Goal: Task Accomplishment & Management: Manage account settings

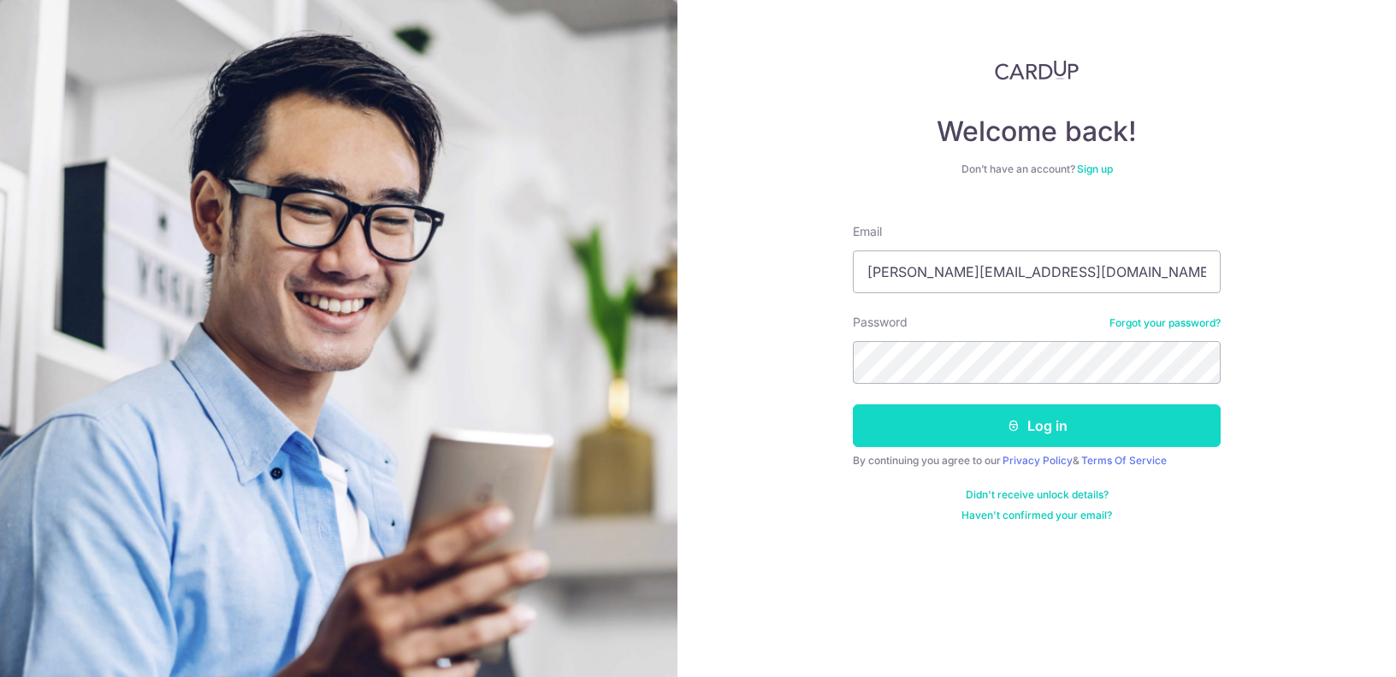
click at [1046, 435] on button "Log in" at bounding box center [1037, 426] width 368 height 43
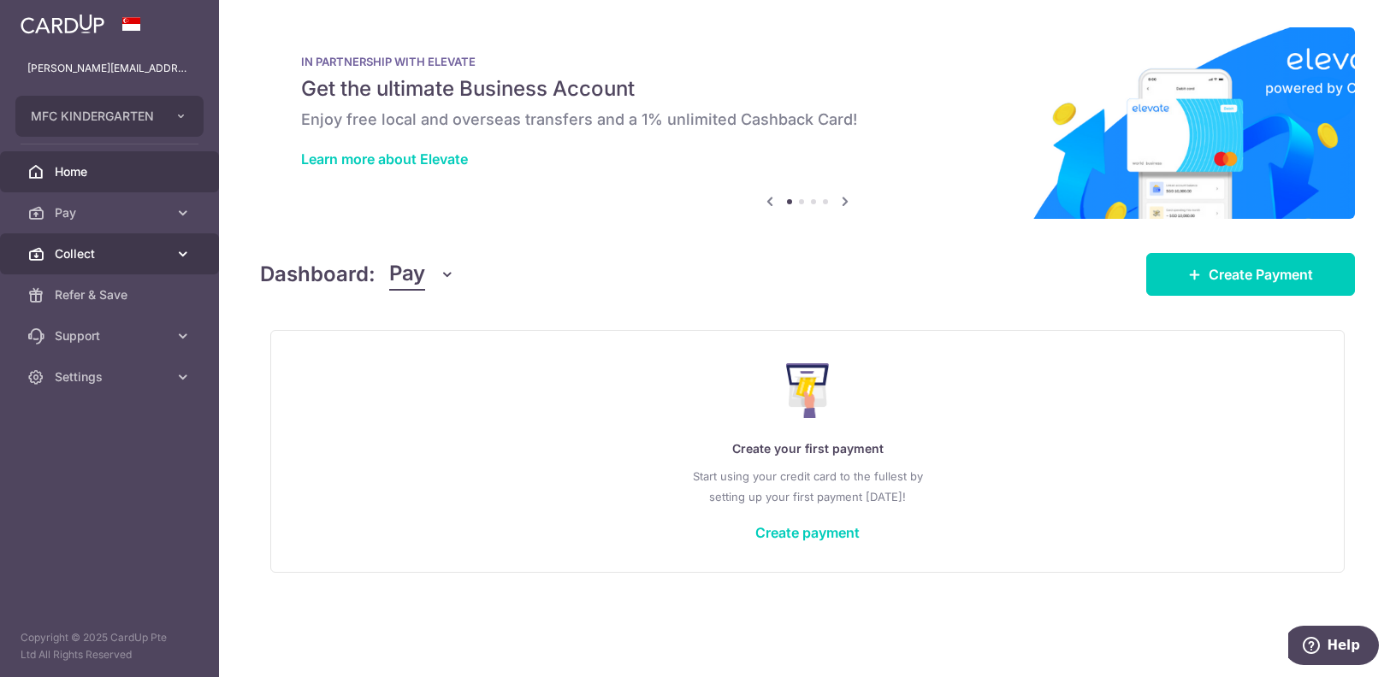
click at [122, 251] on span "Collect" at bounding box center [111, 253] width 113 height 17
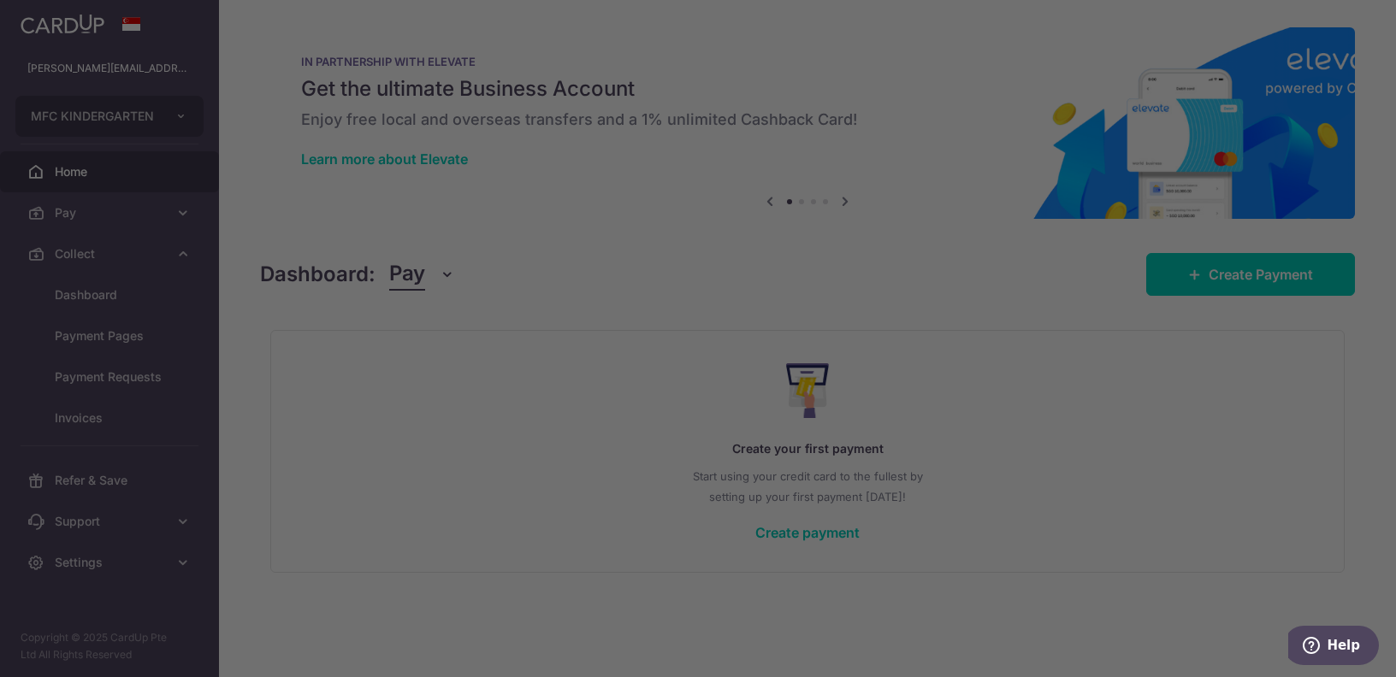
click at [123, 288] on div at bounding box center [705, 342] width 1410 height 684
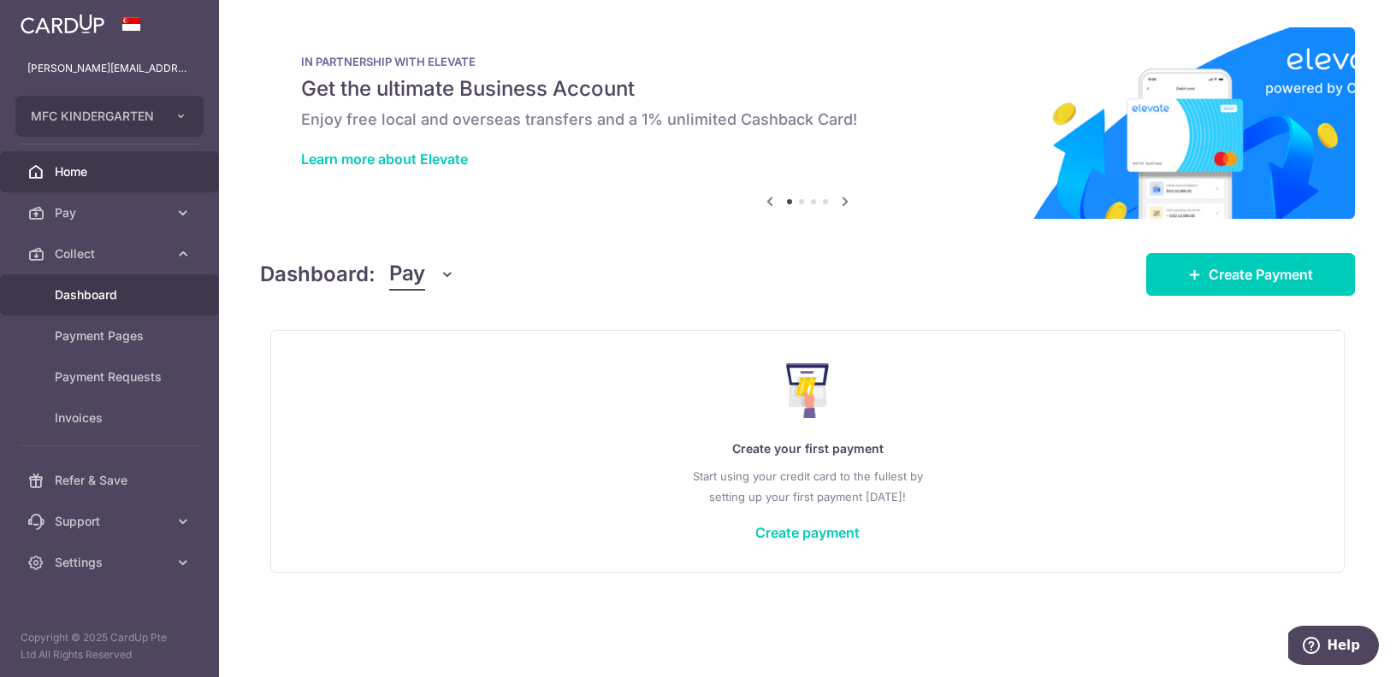
click at [118, 293] on span "Dashboard" at bounding box center [111, 295] width 113 height 17
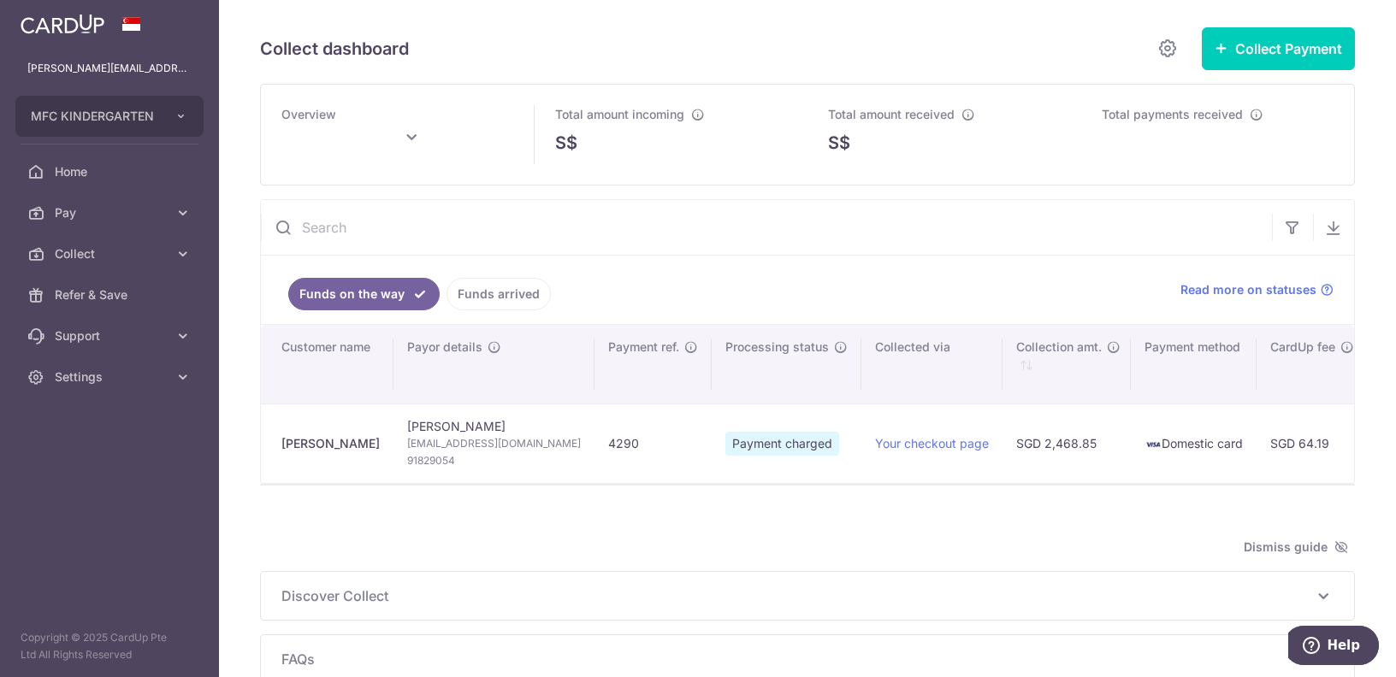
type input "October 2025"
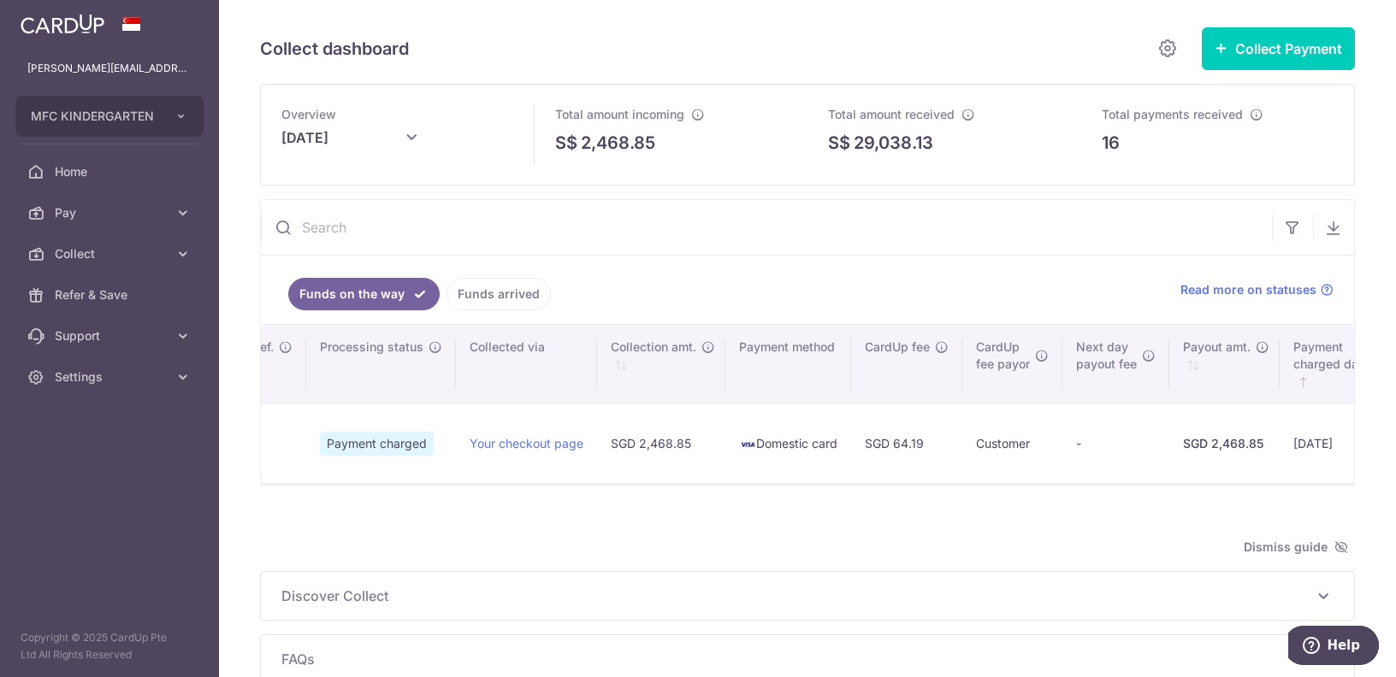
scroll to position [0, 399]
